Goal: Information Seeking & Learning: Compare options

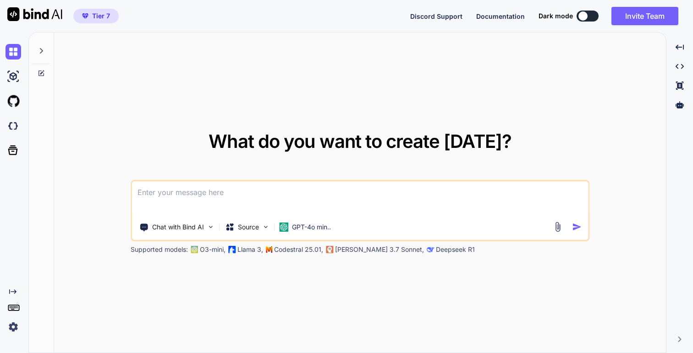
type textarea "x"
type textarea "hj"
type textarea "x"
type textarea "hjw"
type textarea "x"
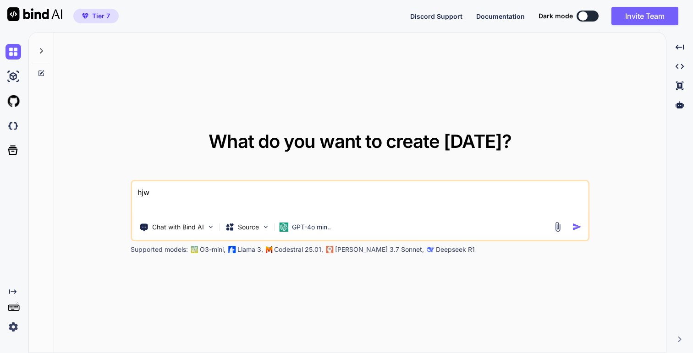
type textarea "hjwa"
type textarea "x"
type textarea "hjwat"
type textarea "x"
type textarea "hjwa"
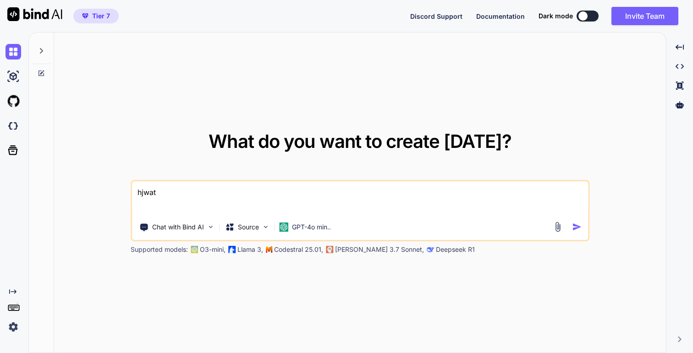
type textarea "x"
type textarea "hjw"
type textarea "x"
type textarea "hj"
type textarea "x"
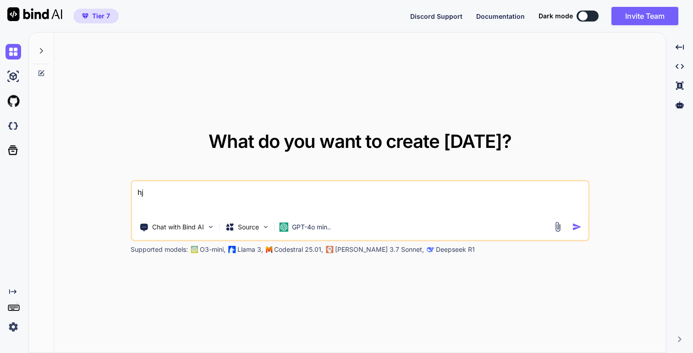
type textarea "h"
type textarea "x"
type textarea "w"
type textarea "x"
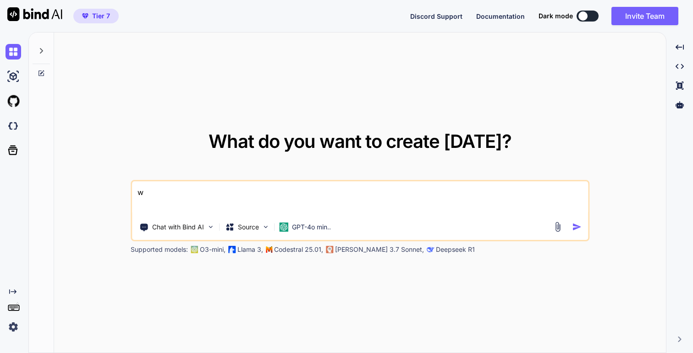
type textarea "wh"
type textarea "x"
type textarea "wha"
type textarea "x"
type textarea "what"
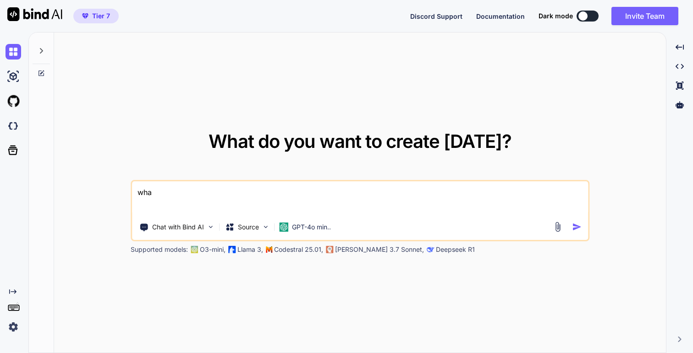
type textarea "x"
type textarea "what"
type textarea "x"
type textarea "what i"
type textarea "x"
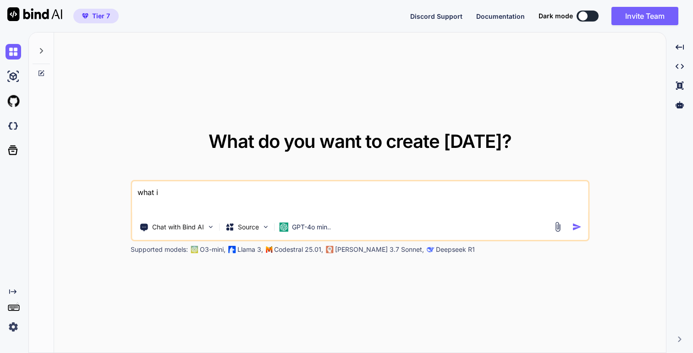
type textarea "what is"
type textarea "x"
type textarea "what is"
type textarea "x"
type textarea "what is b"
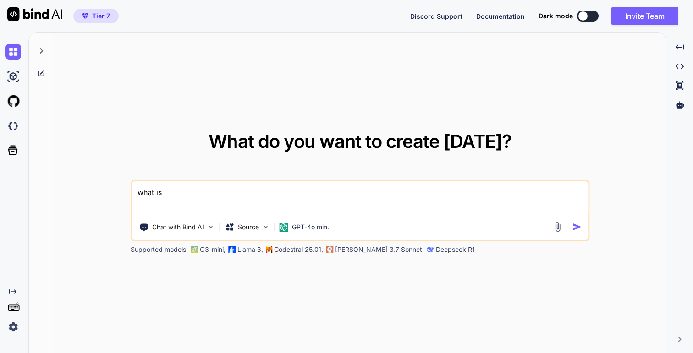
type textarea "x"
type textarea "what is be"
type textarea "x"
type textarea "what is bet"
type textarea "x"
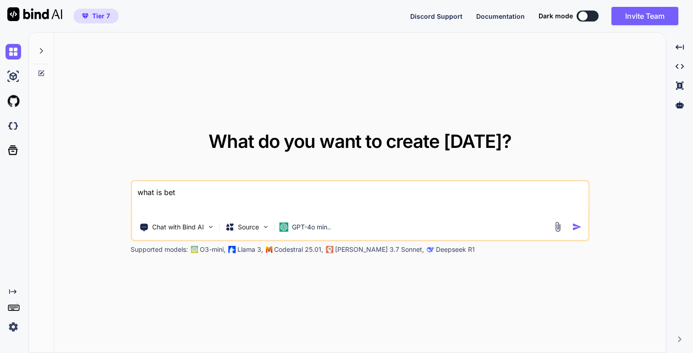
type textarea "what is bett"
type textarea "x"
type textarea "what is [PERSON_NAME]"
type textarea "x"
type textarea "what is better"
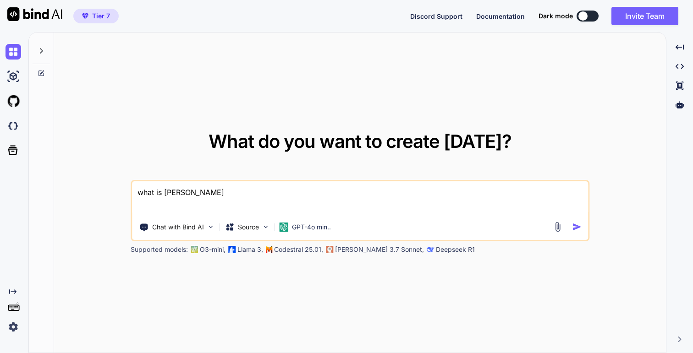
type textarea "x"
type textarea "what is better,"
type textarea "x"
type textarea "what is better,"
type textarea "x"
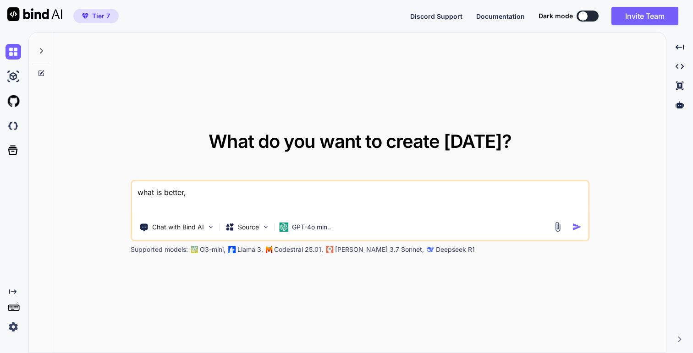
type textarea "what is better, i"
type textarea "x"
type textarea "what is better, im"
type textarea "x"
type textarea "what is better, imp"
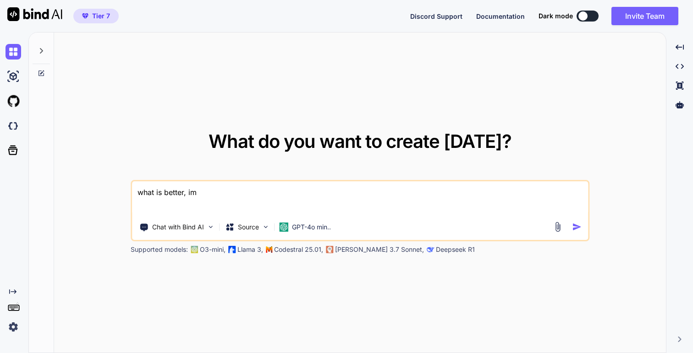
type textarea "x"
type textarea "what is better, impl"
type textarea "x"
type textarea "what is better, imple"
type textarea "x"
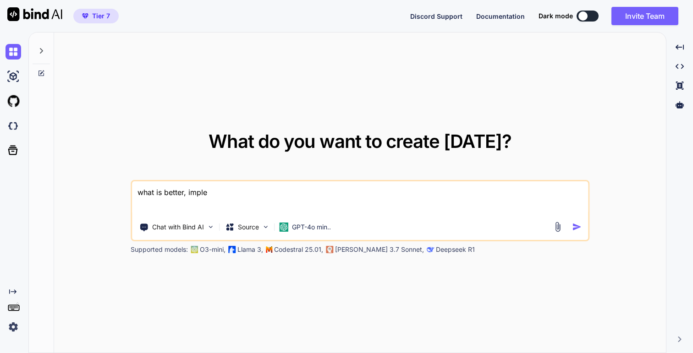
type textarea "what is better, implem"
type textarea "x"
type textarea "what is better, impleme"
type textarea "x"
type textarea "what is better, implemen"
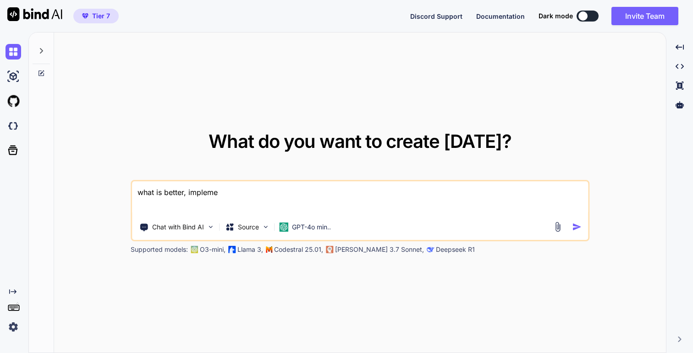
type textarea "x"
type textarea "what is better, implement"
type textarea "x"
type textarea "what is better, implement"
type textarea "x"
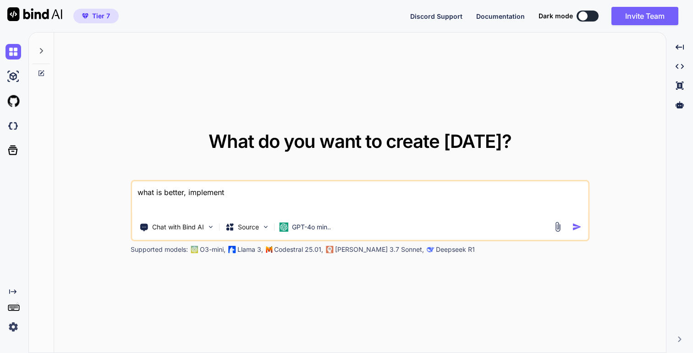
type textarea "what is better, implement A"
type textarea "x"
type textarea "what is better, implement AW"
type textarea "x"
type textarea "what is better, implement AWS"
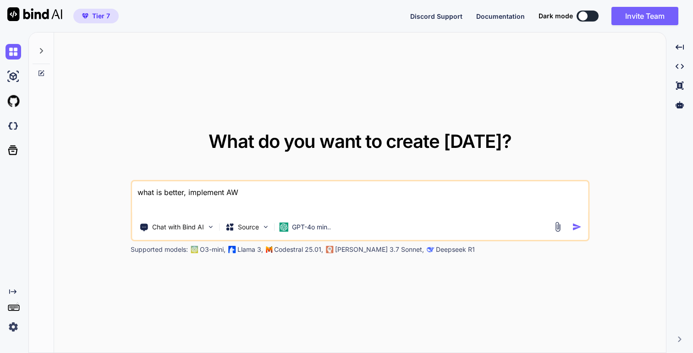
type textarea "x"
type textarea "what is better, implement AWS"
type textarea "x"
type textarea "what is better, implement AWS c"
type textarea "x"
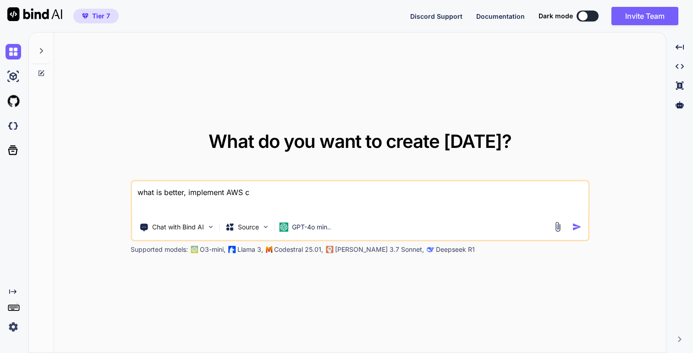
type textarea "what is better, implement AWS co"
type textarea "x"
type textarea "what is better, implement AWS cog"
type textarea "x"
type textarea "what is better, implement AWS cogn"
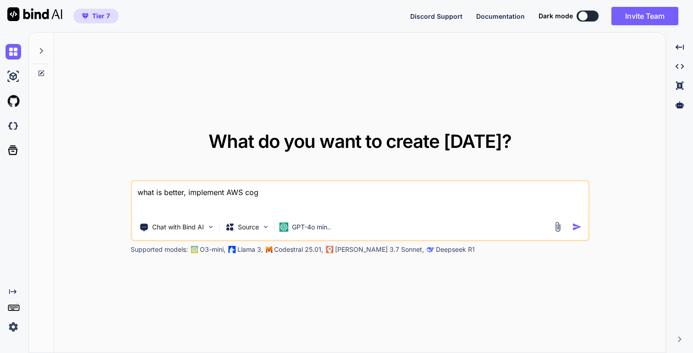
type textarea "x"
type textarea "what is better, implement AWS cogni"
type textarea "x"
type textarea "what is better, implement AWS cognit"
type textarea "x"
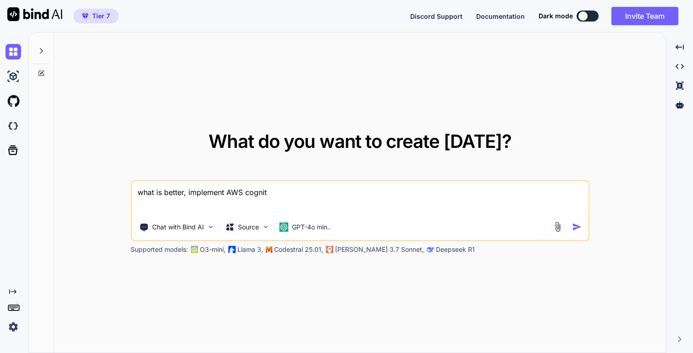
type textarea "what is better, implement AWS cognito"
type textarea "x"
type textarea "what is better, implement AWS cognito"
type textarea "x"
type textarea "what is better, implement AWS cognito o"
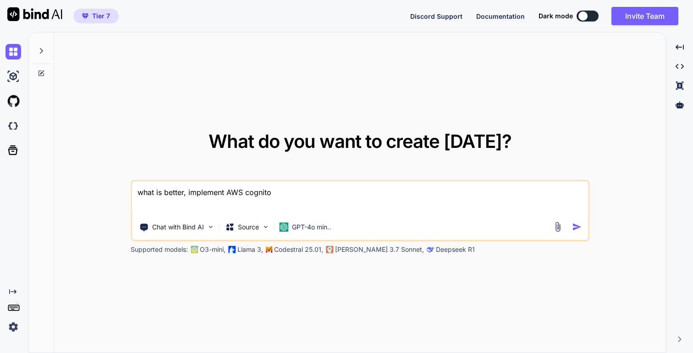
type textarea "x"
type textarea "what is better, implement AWS cognito or"
type textarea "x"
type textarea "what is better, implement AWS cognito or"
type textarea "x"
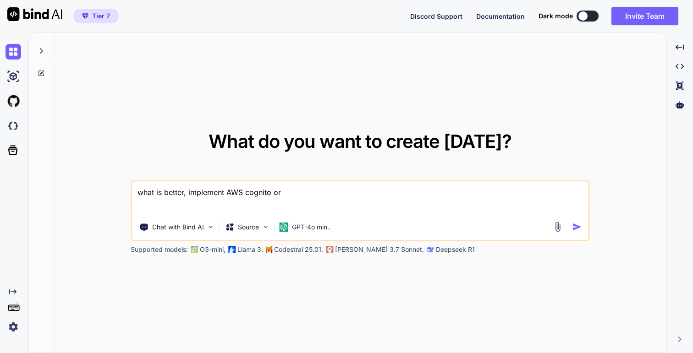
type textarea "what is better, implement AWS cognito or d"
type textarea "x"
type textarea "what is better, implement AWS cognito or di"
type textarea "x"
type textarea "what is better, implement AWS cognito or dir"
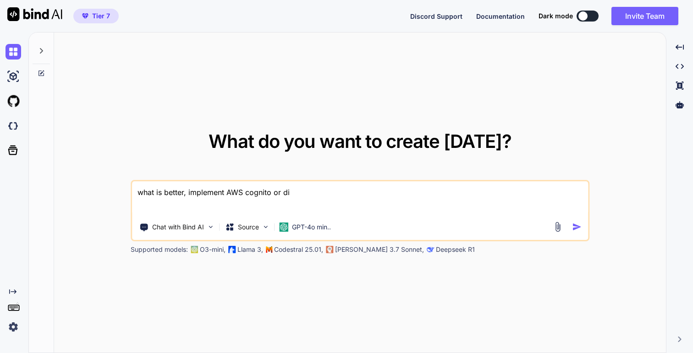
type textarea "x"
type textarea "what is better, implement AWS cognito or dire"
type textarea "x"
type textarea "what is better, implement AWS cognito or direc"
type textarea "x"
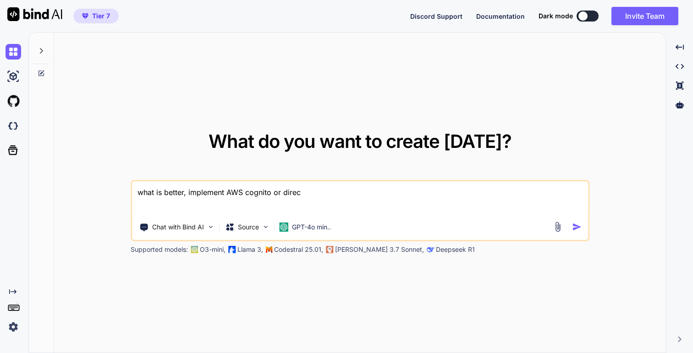
type textarea "what is better, implement AWS cognito or direct"
type textarea "x"
type textarea "what is better, implement AWS cognito or directi"
type textarea "x"
type textarea "what is better, implement AWS cognito or directi"
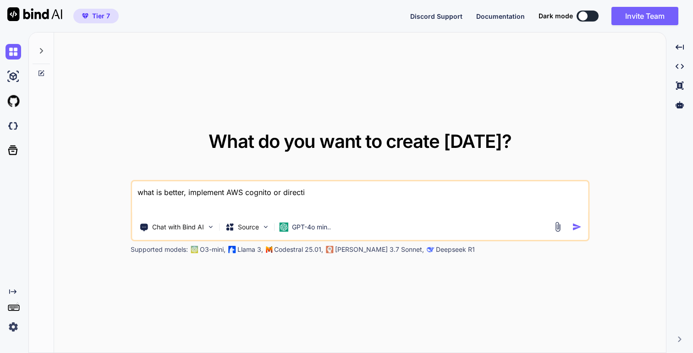
type textarea "x"
type textarea "what is better, implement AWS cognito or directi w"
type textarea "x"
type textarea "what is better, implement AWS cognito or directi wo"
type textarea "x"
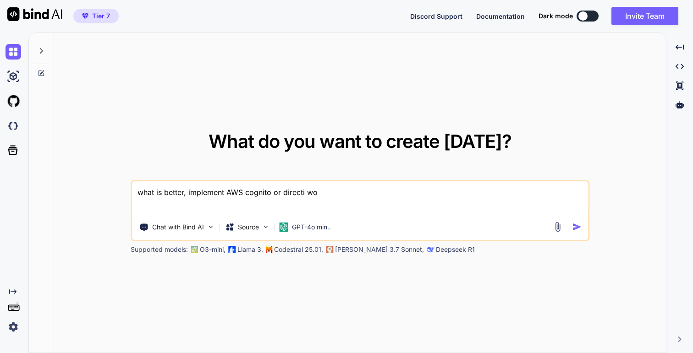
type textarea "what is better, implement AWS cognito or directi wor"
type textarea "x"
type textarea "what is better, implement AWS cognito or directi work"
type textarea "x"
type textarea "what is better, implement AWS cognito or directi work"
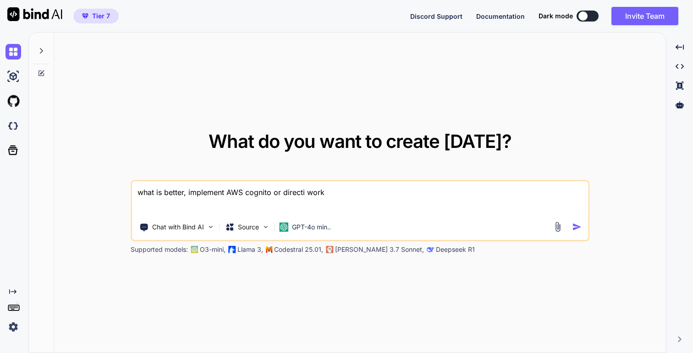
type textarea "x"
type textarea "what is better, implement AWS cognito or directi work w"
type textarea "x"
type textarea "what is better, implement AWS cognito or directi work wi"
type textarea "x"
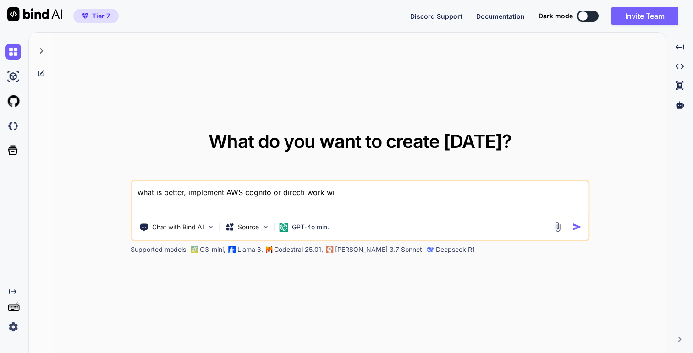
type textarea "what is better, implement AWS cognito or directi work wit"
type textarea "x"
type textarea "what is better, implement AWS cognito or directi work with"
type textarea "x"
type textarea "what is better, implement AWS cognito or directi work with"
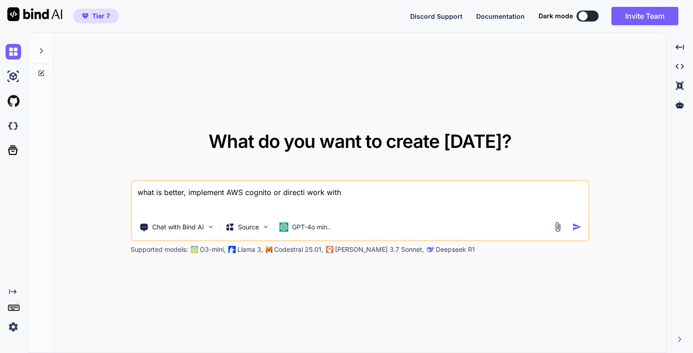
type textarea "x"
type textarea "what is better, implement AWS cognito or directi work with G"
type textarea "x"
type textarea "what is better, implement AWS cognito or directi work with Go"
type textarea "x"
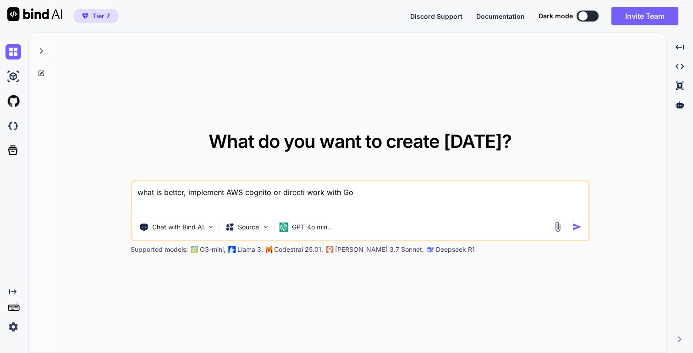
type textarea "what is better, implement AWS cognito or directi work with Goo"
type textarea "x"
type textarea "what is better, implement AWS cognito or directi work with Goog"
type textarea "x"
type textarea "what is better, implement AWS cognito or directi work with Googl"
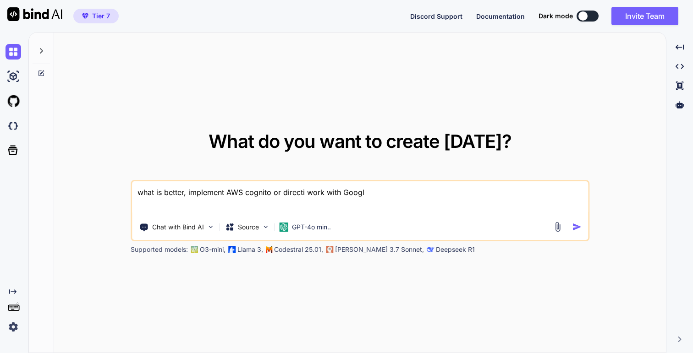
type textarea "x"
type textarea "what is better, implement AWS cognito or directi work with Google"
type textarea "x"
type textarea "what is better, implement AWS cognito or directi work with Google"
type textarea "x"
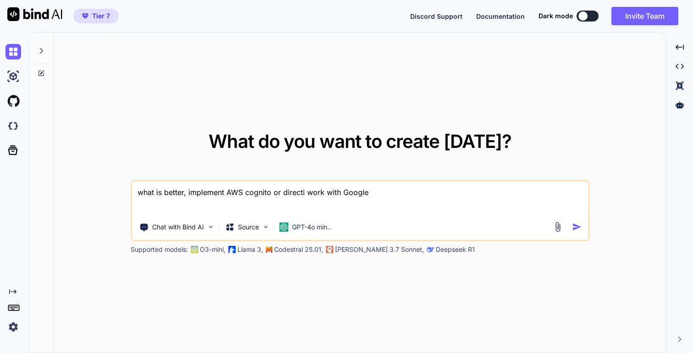
type textarea "what is better, implement AWS cognito or directi work with Google I"
type textarea "x"
type textarea "what is better, implement AWS cognito or directi work with Google Id"
type textarea "x"
type textarea "what is better, implement AWS cognito or directi work with Google IdP"
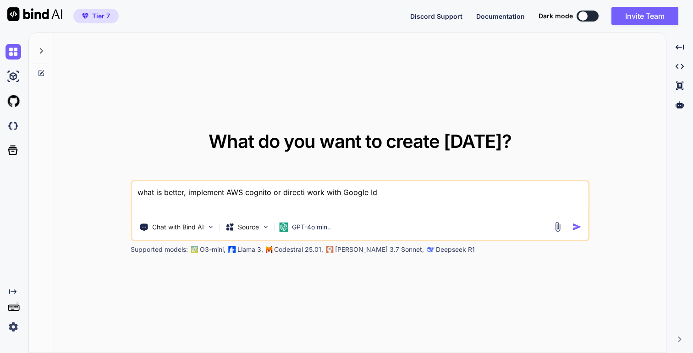
type textarea "x"
type textarea "what is better, implement AWS cognito or directi work with Google IdP?"
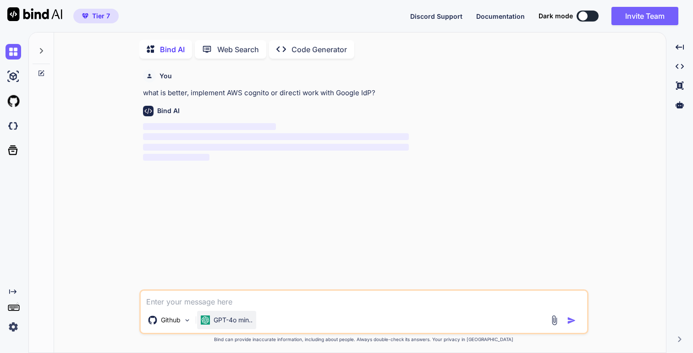
scroll to position [4, 0]
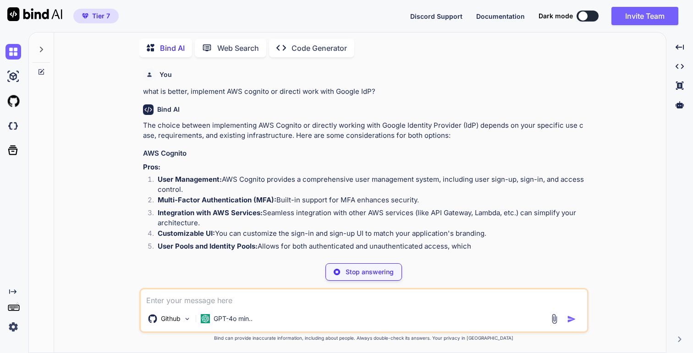
click at [240, 126] on p "The choice between implementing AWS Cognito or directly working with Google Ide…" at bounding box center [365, 131] width 444 height 21
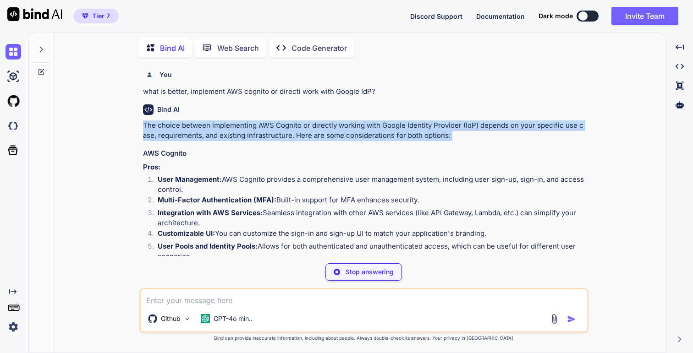
click at [330, 137] on p "The choice between implementing AWS Cognito or directly working with Google Ide…" at bounding box center [365, 131] width 444 height 21
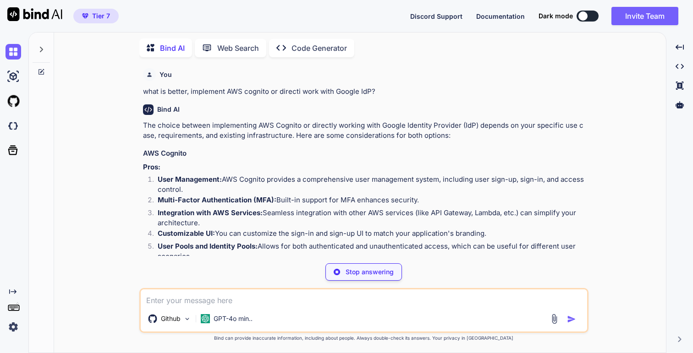
click at [330, 137] on p "The choice between implementing AWS Cognito or directly working with Google Ide…" at bounding box center [365, 131] width 444 height 21
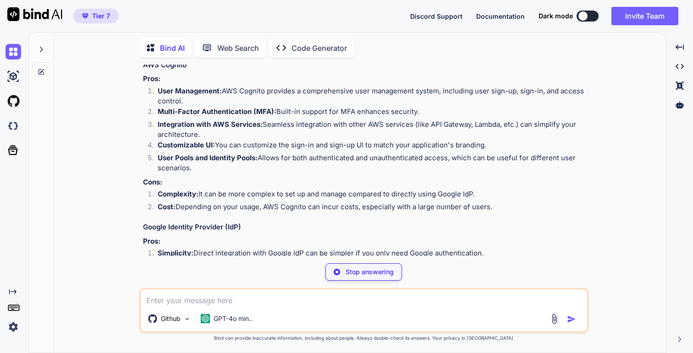
scroll to position [89, 0]
click at [296, 89] on li "User Management: AWS Cognito provides a comprehensive user management system, i…" at bounding box center [368, 95] width 436 height 21
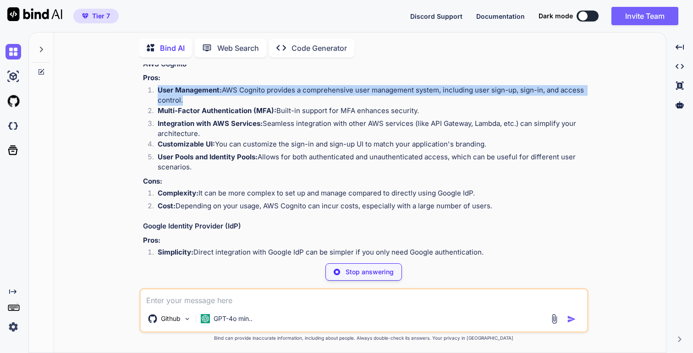
click at [322, 107] on li "Multi-Factor Authentication (MFA): Built-in support for MFA enhances security." at bounding box center [368, 112] width 436 height 13
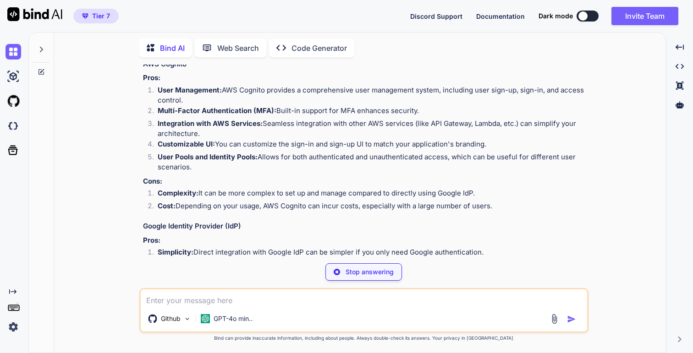
click at [322, 107] on li "Multi-Factor Authentication (MFA): Built-in support for MFA enhances security." at bounding box center [368, 112] width 436 height 13
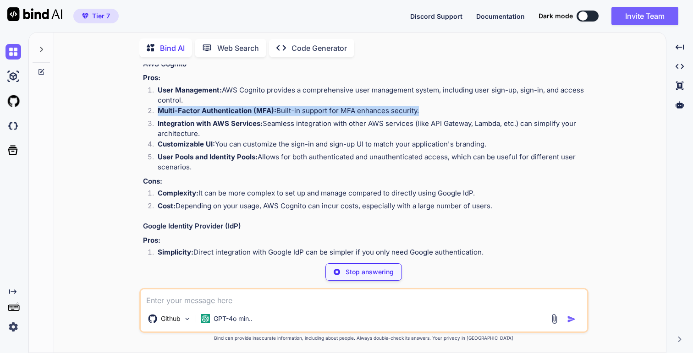
click at [322, 107] on li "Multi-Factor Authentication (MFA): Built-in support for MFA enhances security." at bounding box center [368, 112] width 436 height 13
type textarea "x"
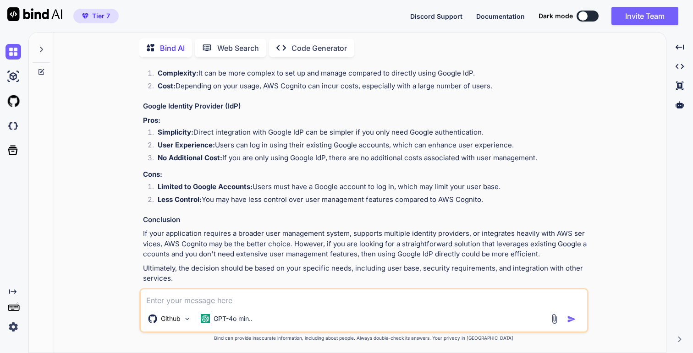
scroll to position [210, 0]
click at [310, 128] on li "Simplicity: Direct integration with Google IdP can be simpler if you only need …" at bounding box center [368, 133] width 436 height 13
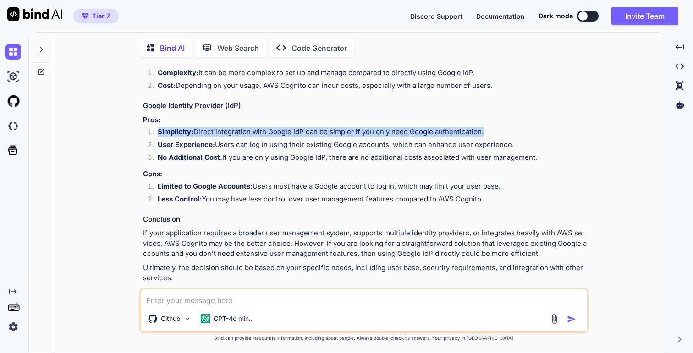
click at [333, 144] on li "User Experience: Users can log in using their existing Google accounts, which c…" at bounding box center [368, 146] width 436 height 13
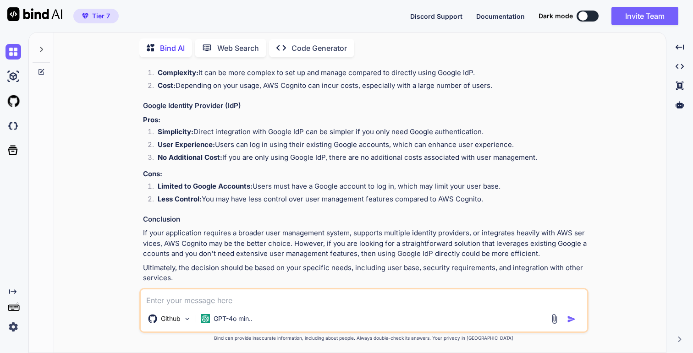
click at [333, 144] on li "User Experience: Users can log in using their existing Google accounts, which c…" at bounding box center [368, 146] width 436 height 13
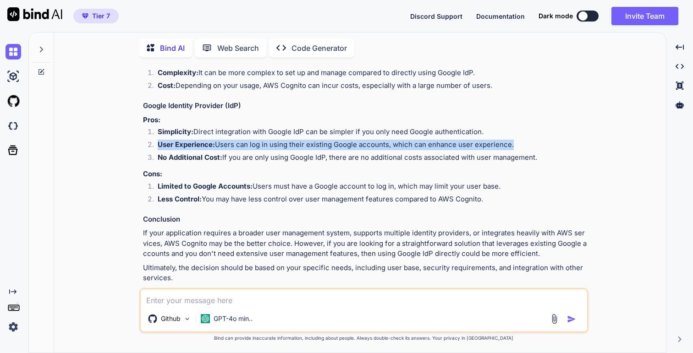
click at [380, 164] on li "No Additional Cost: If you are only using Google IdP, there are no additional c…" at bounding box center [368, 159] width 436 height 13
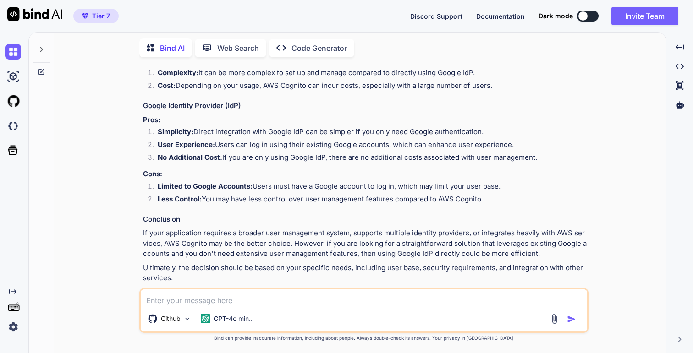
click at [380, 164] on li "No Additional Cost: If you are only using Google IdP, there are no additional c…" at bounding box center [368, 159] width 436 height 13
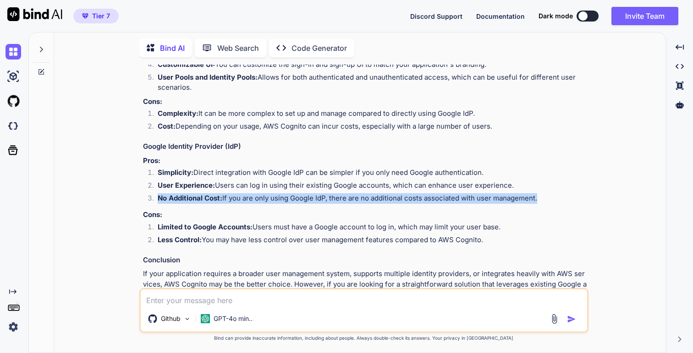
scroll to position [236, 0]
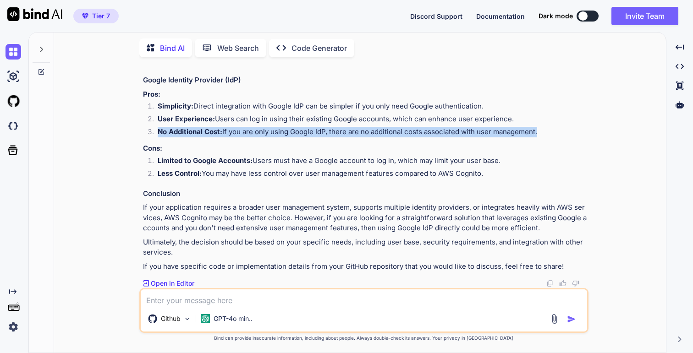
click at [375, 163] on li "Limited to Google Accounts: Users must have a Google account to log in, which m…" at bounding box center [368, 162] width 436 height 13
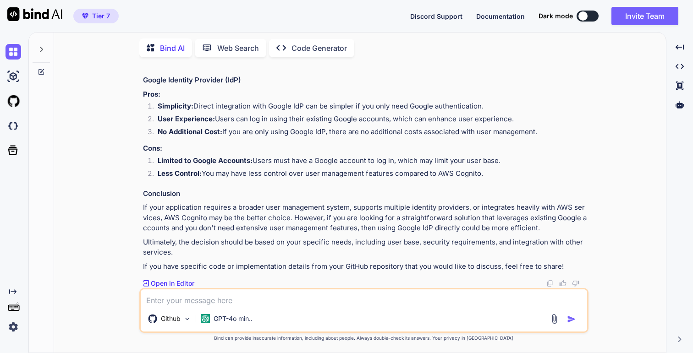
click at [375, 163] on li "Limited to Google Accounts: Users must have a Google account to log in, which m…" at bounding box center [368, 162] width 436 height 13
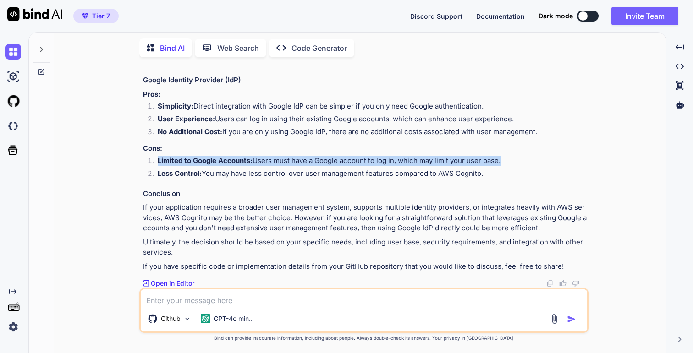
click at [379, 181] on li "Less Control: You may have less control over user management features compared …" at bounding box center [368, 175] width 436 height 13
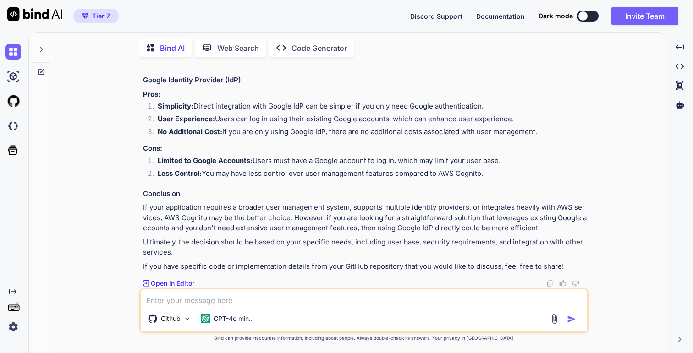
click at [379, 181] on li "Less Control: You may have less control over user management features compared …" at bounding box center [368, 175] width 436 height 13
